Goal: Task Accomplishment & Management: Manage account settings

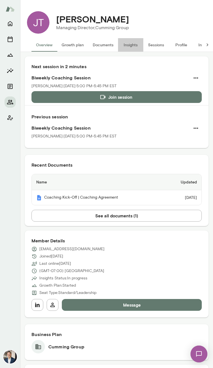
click at [136, 45] on button "Insights" at bounding box center [130, 44] width 25 height 13
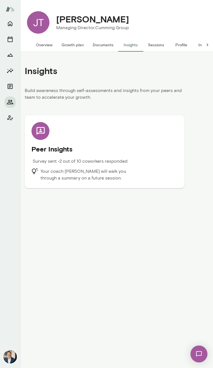
click at [73, 174] on p "Your coach [PERSON_NAME] will walk you through a summary on a future session." at bounding box center [90, 174] width 100 height 13
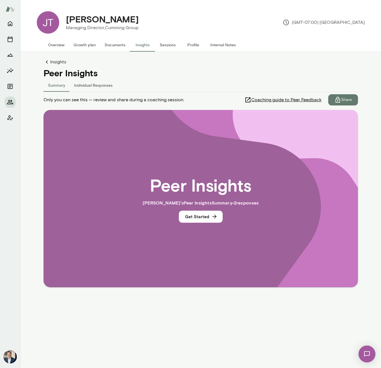
click at [58, 63] on link "Insights" at bounding box center [201, 62] width 314 height 7
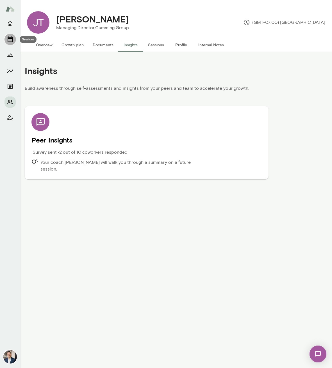
click at [4, 41] on button "Sessions" at bounding box center [9, 39] width 11 height 11
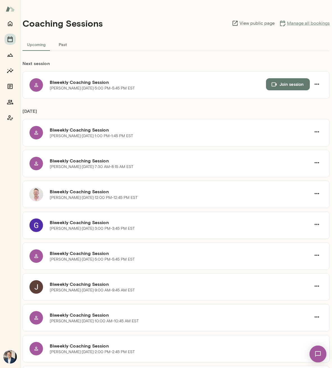
click at [297, 24] on link "Manage all bookings" at bounding box center [304, 23] width 51 height 7
click at [10, 123] on div at bounding box center [10, 193] width 20 height 350
click at [13, 104] on icon "Members" at bounding box center [10, 102] width 6 height 4
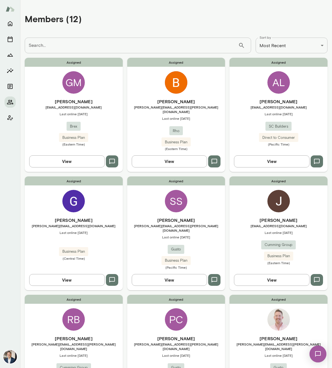
scroll to position [161, 0]
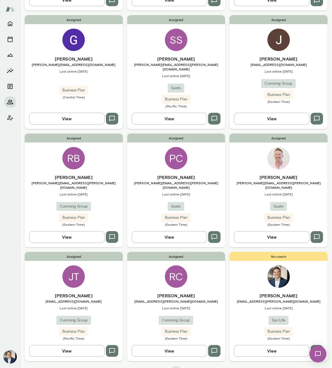
click at [63, 268] on div "Assigned [PERSON_NAME] [EMAIL_ADDRESS][DOMAIN_NAME] Last online [DATE] Cumming …" at bounding box center [74, 306] width 98 height 109
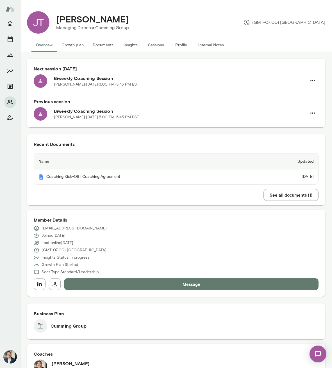
click at [151, 44] on button "Sessions" at bounding box center [155, 44] width 25 height 13
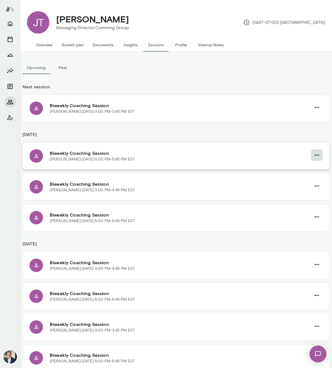
click at [317, 157] on icon "button" at bounding box center [316, 155] width 7 height 7
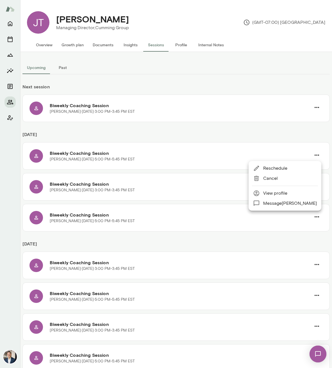
click at [290, 178] on span "Cancel" at bounding box center [290, 178] width 54 height 7
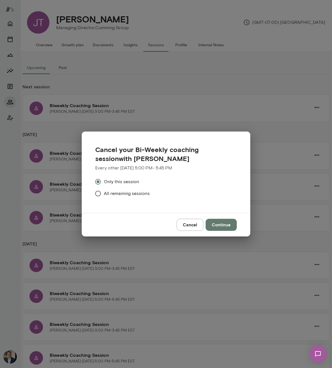
click at [134, 195] on span "All remaining sessions" at bounding box center [127, 193] width 46 height 7
click at [218, 223] on button "Continue" at bounding box center [220, 225] width 31 height 12
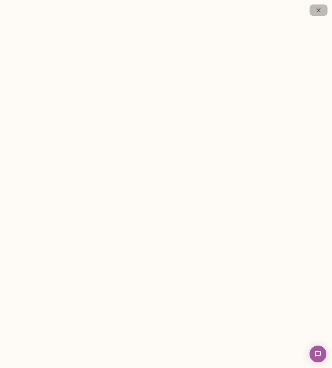
click at [321, 10] on icon "button" at bounding box center [318, 10] width 7 height 7
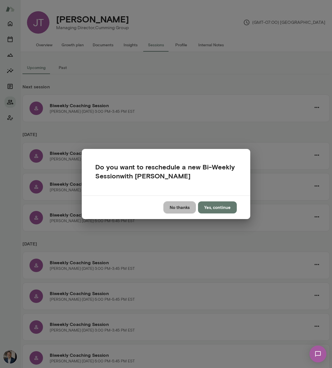
drag, startPoint x: 182, startPoint y: 209, endPoint x: 169, endPoint y: 207, distance: 13.8
click at [182, 209] on button "No thanks" at bounding box center [179, 208] width 32 height 12
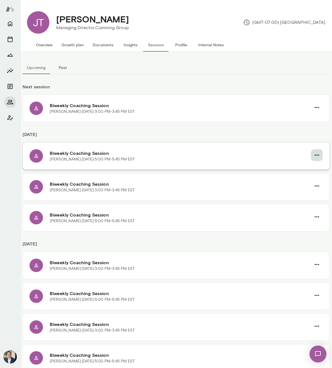
click at [318, 157] on icon "button" at bounding box center [316, 155] width 7 height 7
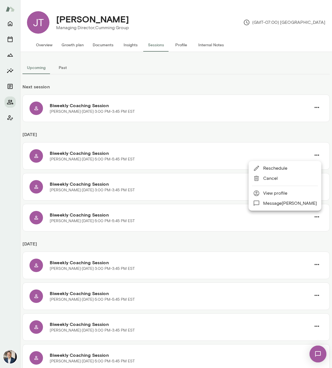
click at [292, 179] on span "Cancel" at bounding box center [290, 178] width 54 height 7
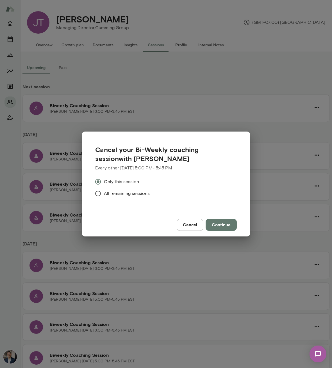
click at [115, 195] on span "All remaining sessions" at bounding box center [127, 193] width 46 height 7
click at [222, 227] on button "Continue" at bounding box center [220, 225] width 31 height 12
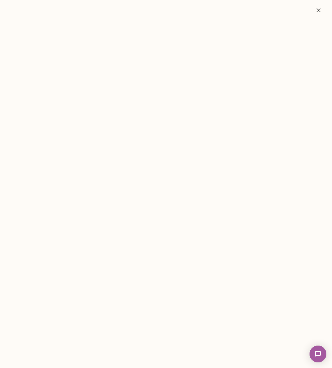
click at [316, 8] on icon "button" at bounding box center [318, 10] width 7 height 7
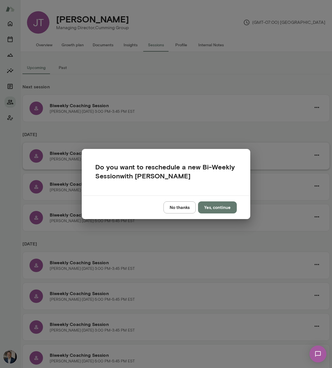
click at [180, 207] on button "No thanks" at bounding box center [179, 208] width 32 height 12
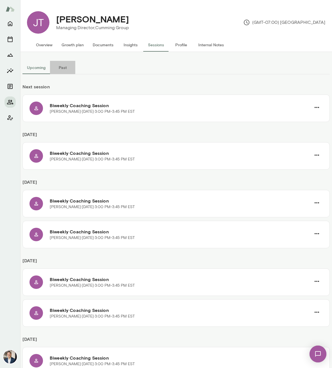
click at [67, 68] on button "Past" at bounding box center [62, 67] width 25 height 13
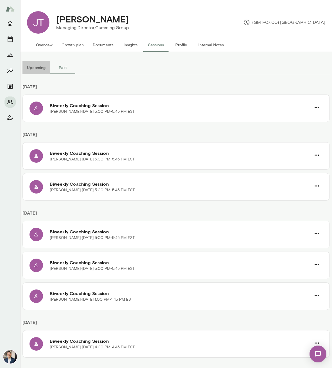
click at [40, 70] on button "Upcoming" at bounding box center [36, 67] width 28 height 13
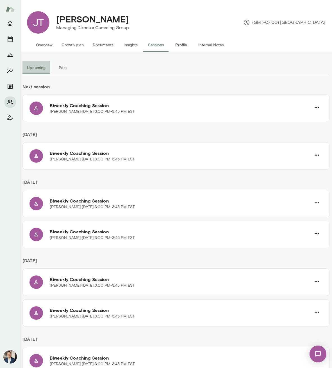
click at [38, 69] on button "Upcoming" at bounding box center [36, 67] width 28 height 13
